Goal: Task Accomplishment & Management: Manage account settings

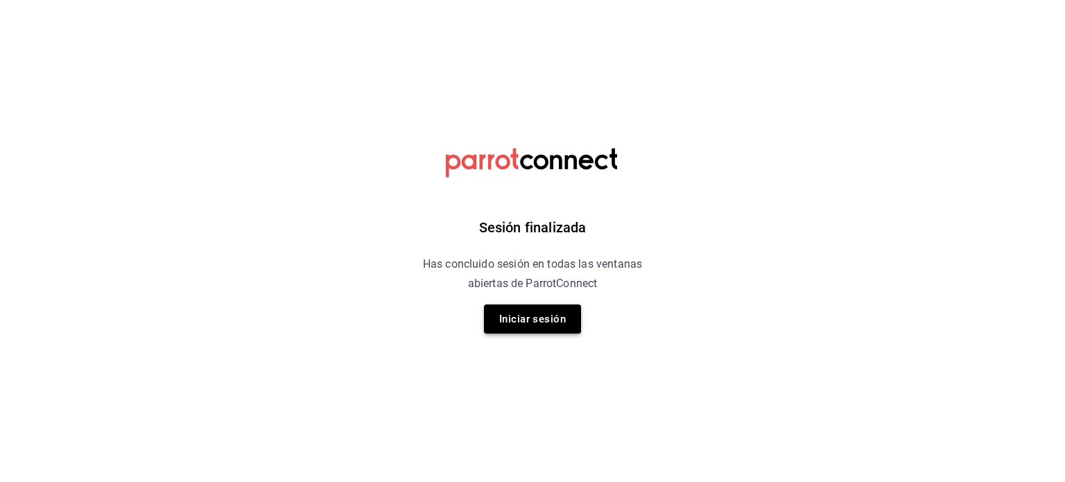
click at [516, 311] on button "Iniciar sesión" at bounding box center [532, 318] width 97 height 29
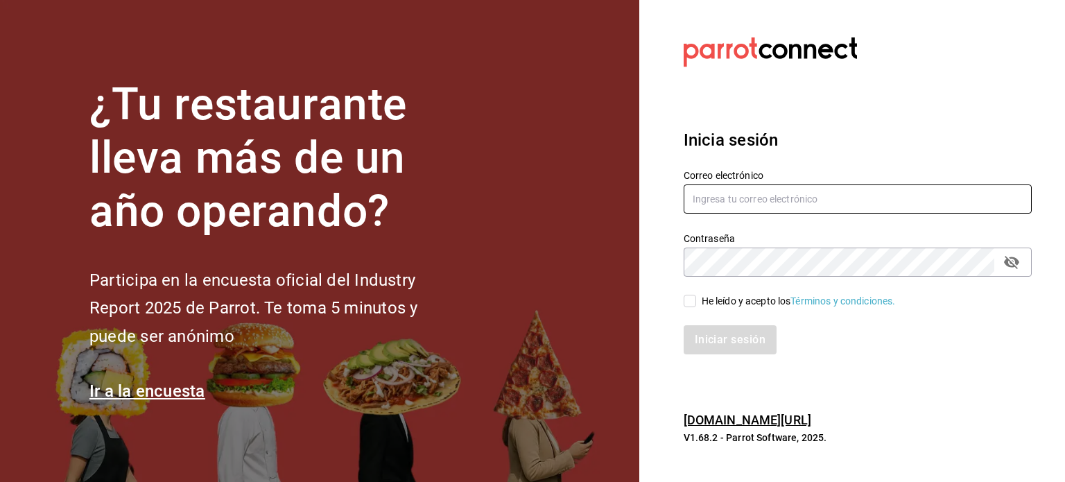
click at [697, 207] on input "text" at bounding box center [857, 198] width 348 height 29
type input "1122"
click at [697, 207] on input "1122" at bounding box center [857, 198] width 348 height 29
click at [727, 200] on input "1122" at bounding box center [857, 198] width 348 height 29
click at [727, 200] on input "text" at bounding box center [857, 198] width 348 height 29
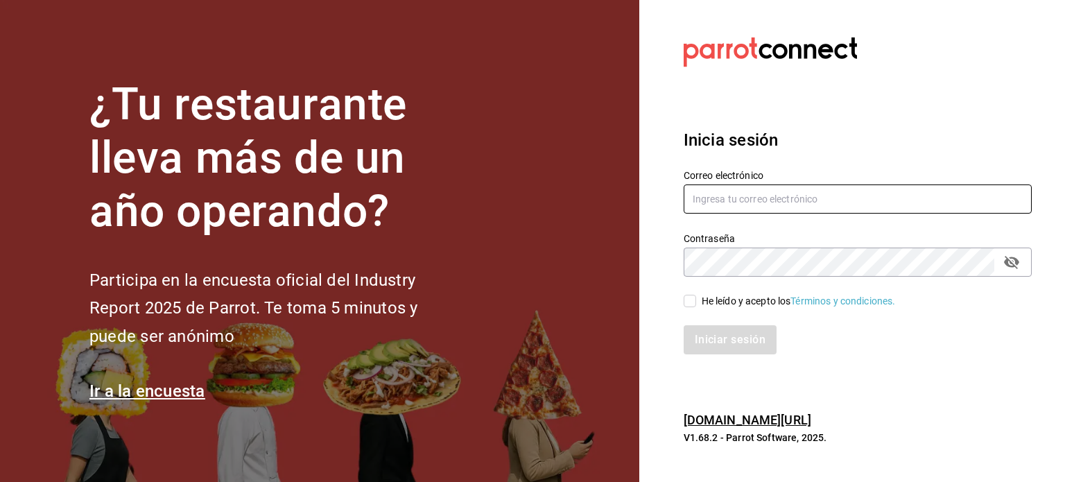
type input "[EMAIL_ADDRESS][DOMAIN_NAME]"
click at [686, 305] on input "He leído y acepto los Términos y condiciones." at bounding box center [689, 301] width 12 height 12
checkbox input "true"
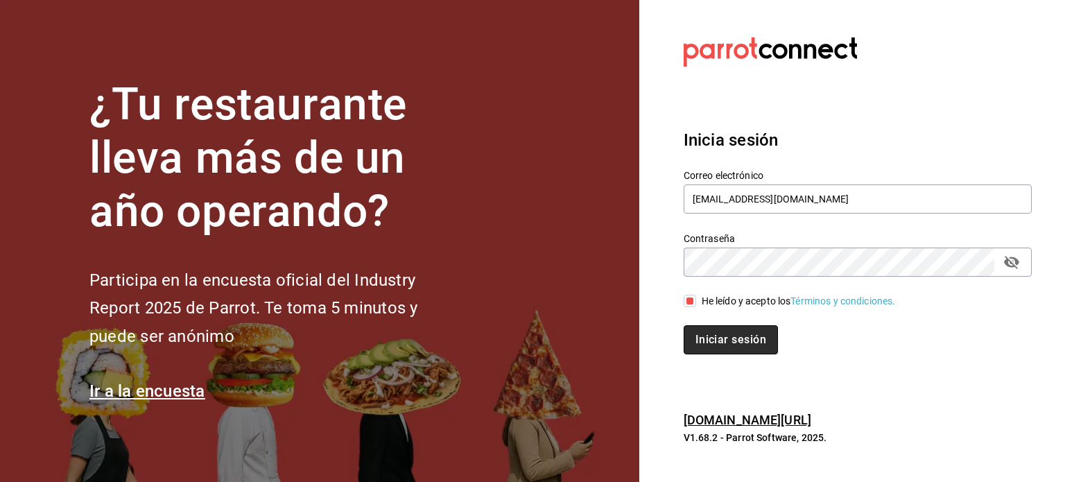
click at [708, 326] on button "Iniciar sesión" at bounding box center [730, 339] width 94 height 29
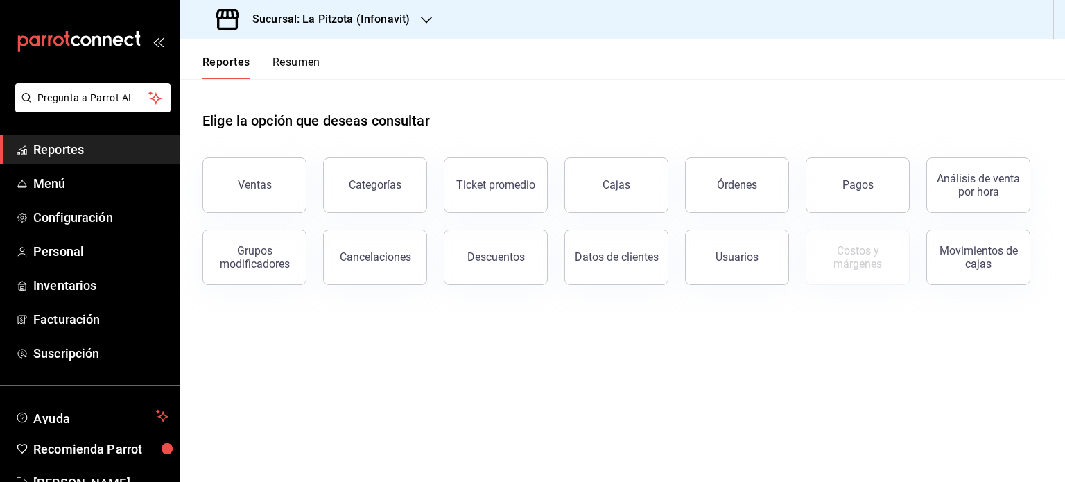
click at [293, 57] on button "Resumen" at bounding box center [296, 67] width 48 height 24
